Goal: Navigation & Orientation: Find specific page/section

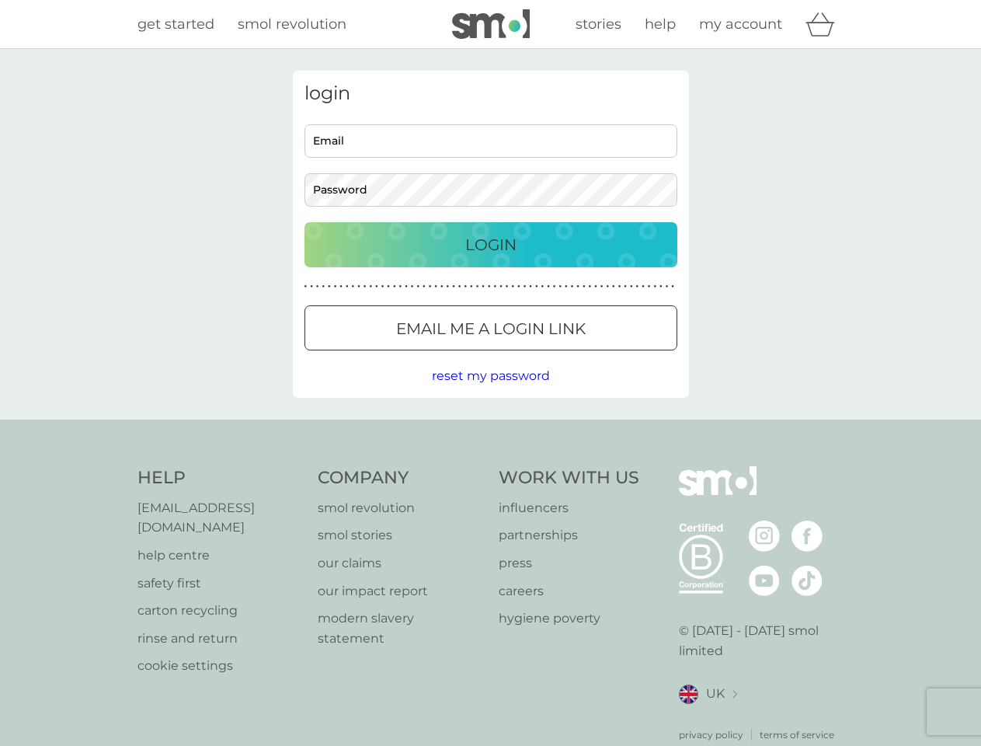
click at [825, 24] on icon "basket" at bounding box center [821, 24] width 30 height 24
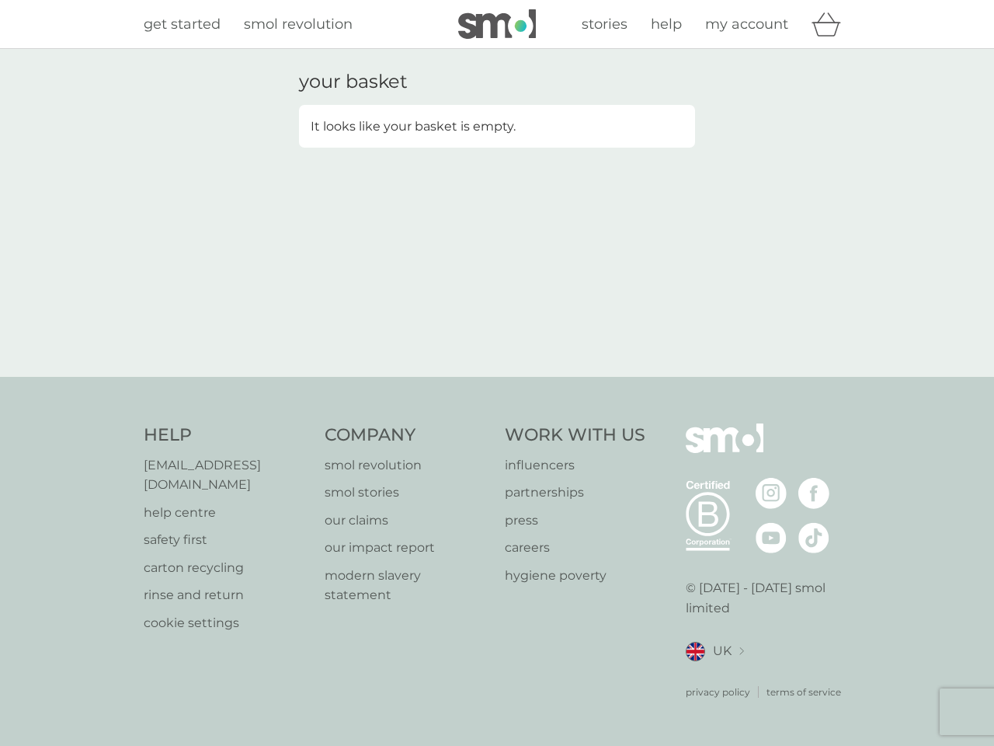
click at [491, 328] on div "your basket It looks like your basket is empty." at bounding box center [496, 213] width 419 height 284
click at [490, 376] on div "your basket It looks like your basket is empty." at bounding box center [497, 213] width 994 height 328
click at [708, 674] on div "privacy policy terms of service" at bounding box center [768, 680] width 165 height 38
